Goal: Task Accomplishment & Management: Manage account settings

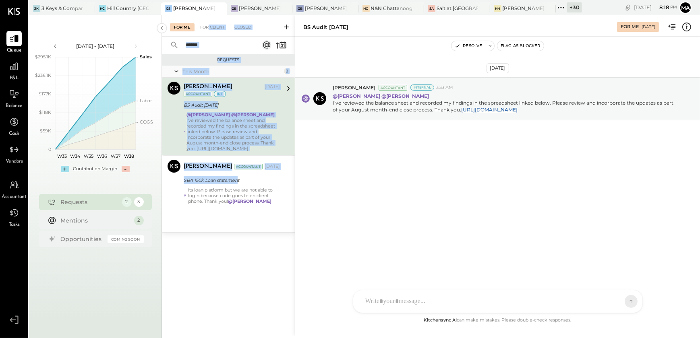
drag, startPoint x: 237, startPoint y: 180, endPoint x: 209, endPoint y: 22, distance: 159.9
click at [209, 22] on div "For Me For Client Closed Requests This Month 2 [PERSON_NAME] Accountant [PERSON…" at bounding box center [228, 166] width 133 height 302
click at [209, 22] on div "For Me For Client Closed" at bounding box center [228, 25] width 133 height 21
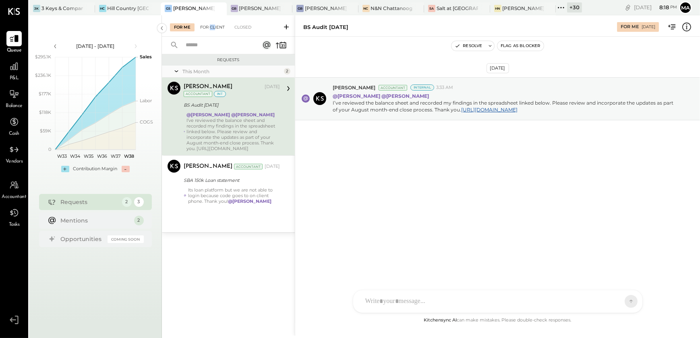
drag, startPoint x: 210, startPoint y: 31, endPoint x: 215, endPoint y: 27, distance: 6.6
click at [215, 27] on div "For Me For Client Closed" at bounding box center [228, 25] width 133 height 21
click at [215, 27] on div "For Client" at bounding box center [212, 27] width 33 height 8
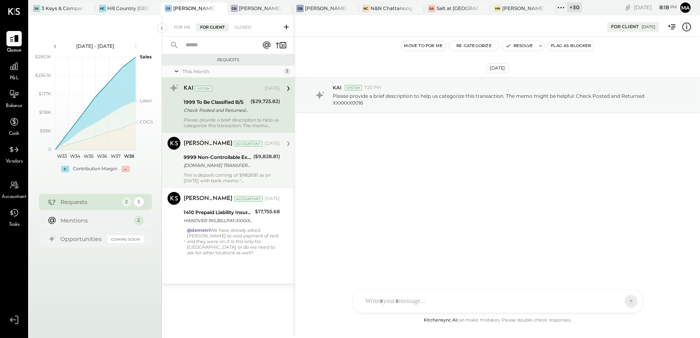
click at [233, 180] on div "This is deposit coming of $9828.81 as on [DATE] with bank memo "[DOMAIN_NAME] T…" at bounding box center [232, 177] width 96 height 11
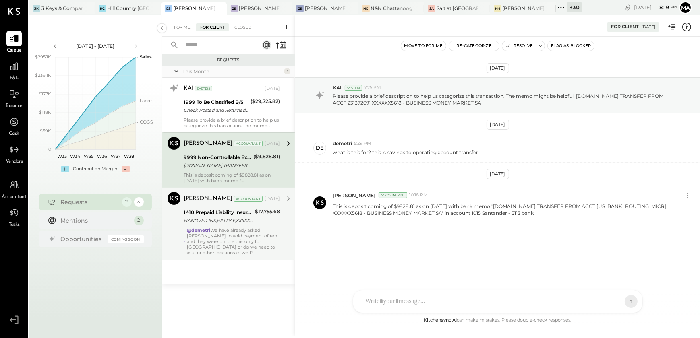
click at [228, 235] on div "@demetri We have already asked [PERSON_NAME] to void payment of rent and they w…" at bounding box center [233, 241] width 93 height 28
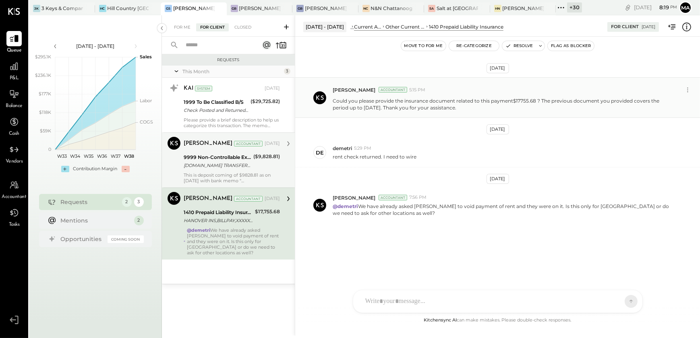
click at [438, 106] on p "Could you please provide the insurance document related to this payment$17755.6…" at bounding box center [503, 104] width 343 height 14
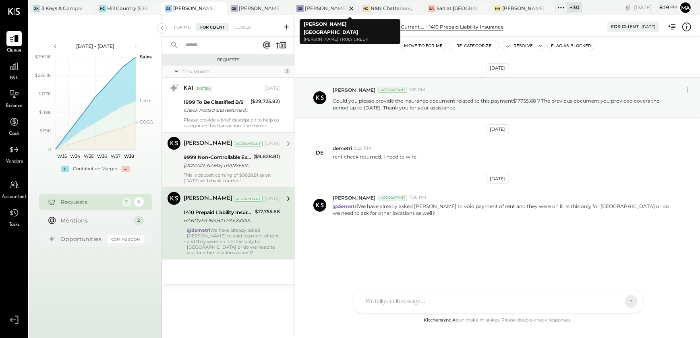
click at [331, 11] on div at bounding box center [344, 8] width 28 height 12
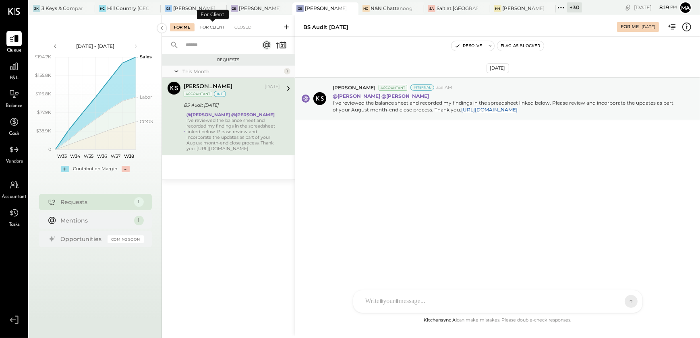
click at [210, 24] on div "For Client" at bounding box center [212, 27] width 33 height 8
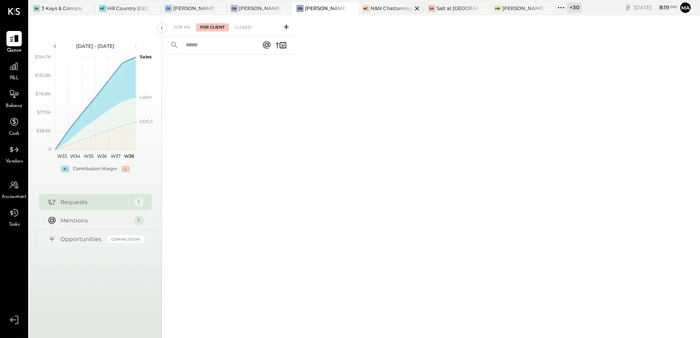
click at [386, 7] on div "N&N Chattanooga, LLC" at bounding box center [391, 8] width 41 height 7
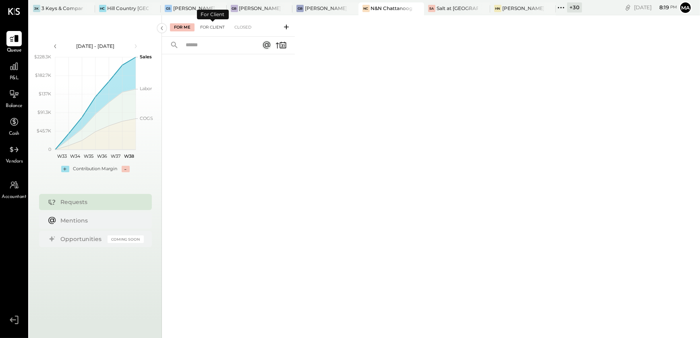
click at [220, 26] on div "For Client" at bounding box center [212, 27] width 33 height 8
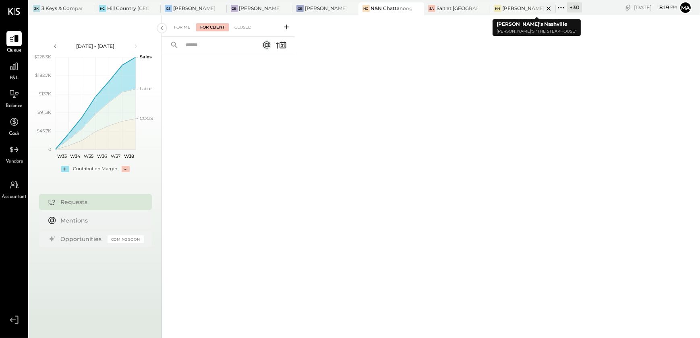
click at [512, 7] on div "[PERSON_NAME]'s Nashville" at bounding box center [522, 8] width 41 height 7
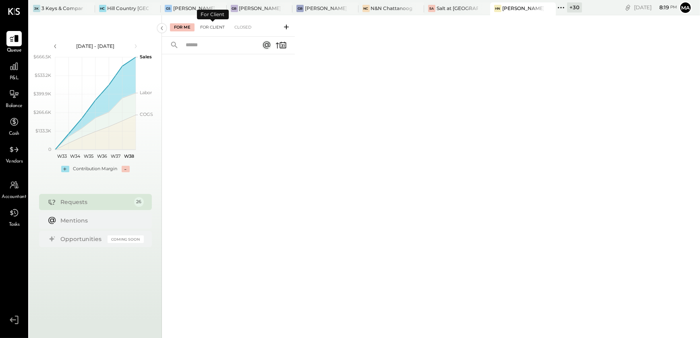
click at [212, 26] on div "For Client" at bounding box center [212, 27] width 33 height 8
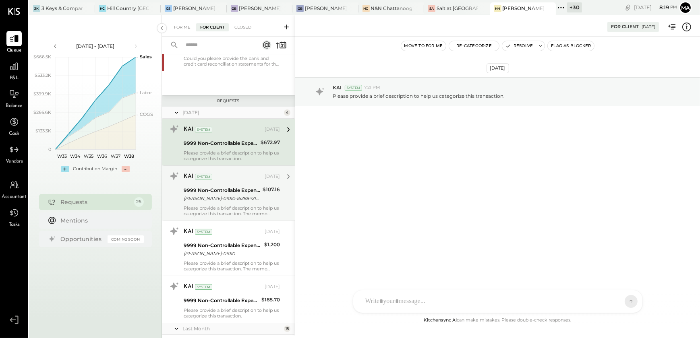
scroll to position [54, 0]
click at [229, 200] on div "[PERSON_NAME]-01010-16288421611 MISC APPAREL STORE AplPay ETSY, INC. [GEOGRAPHI…" at bounding box center [222, 198] width 76 height 8
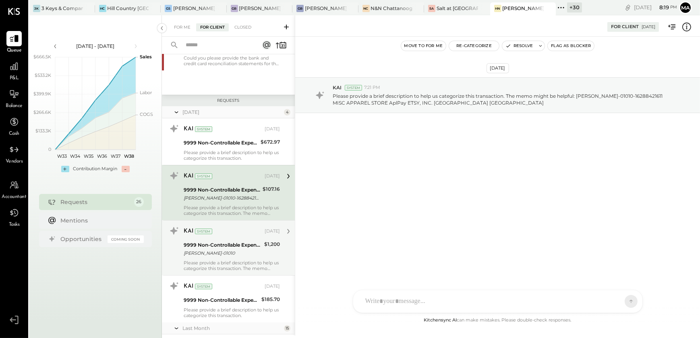
click at [228, 247] on div "9999 Non-Controllable Expenses:Other Income and Expenses:To Be Classified P&L" at bounding box center [223, 245] width 78 height 8
